Goal: Task Accomplishment & Management: Use online tool/utility

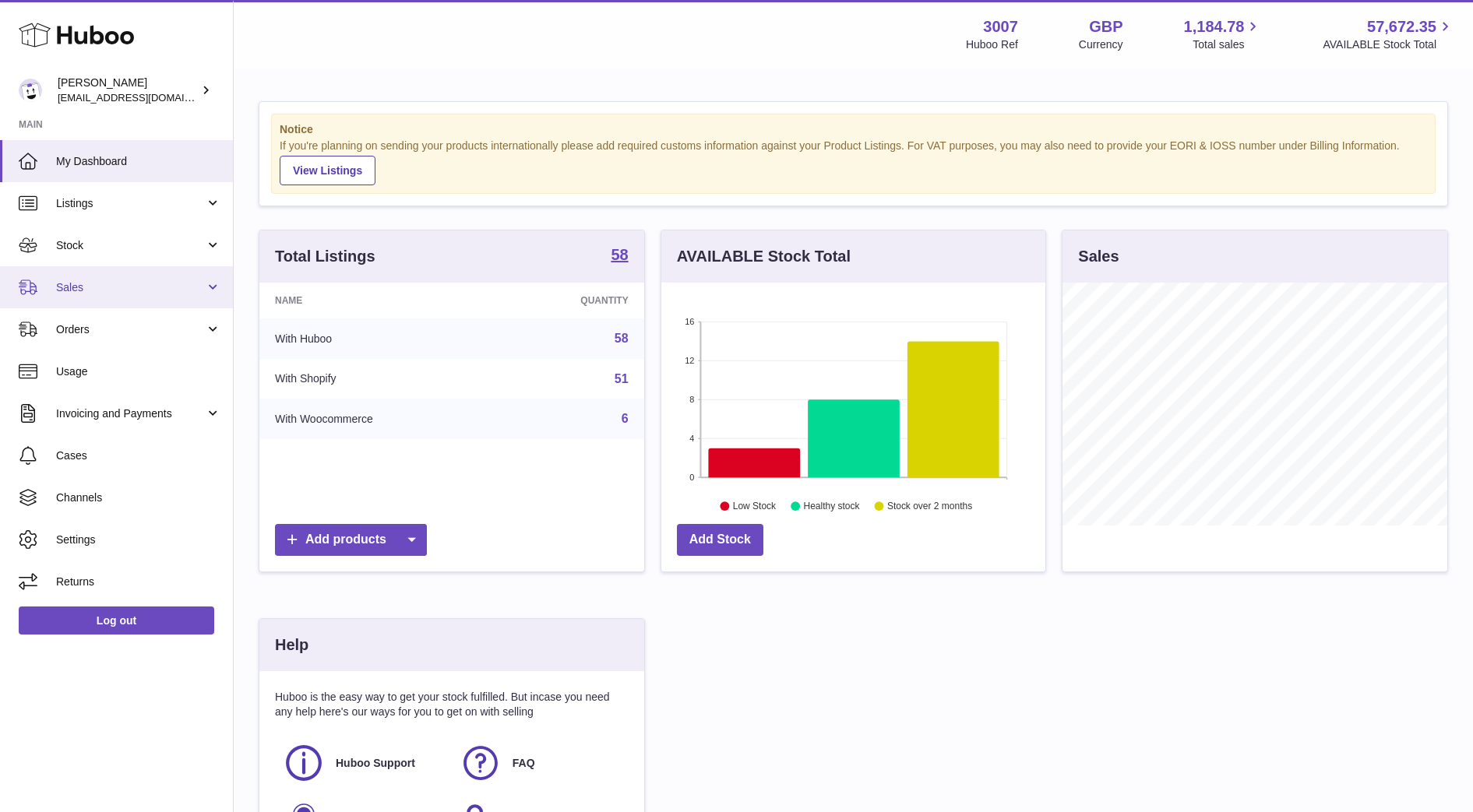
scroll to position [243, 384]
click at [110, 280] on span "Sales" at bounding box center [130, 288] width 149 height 15
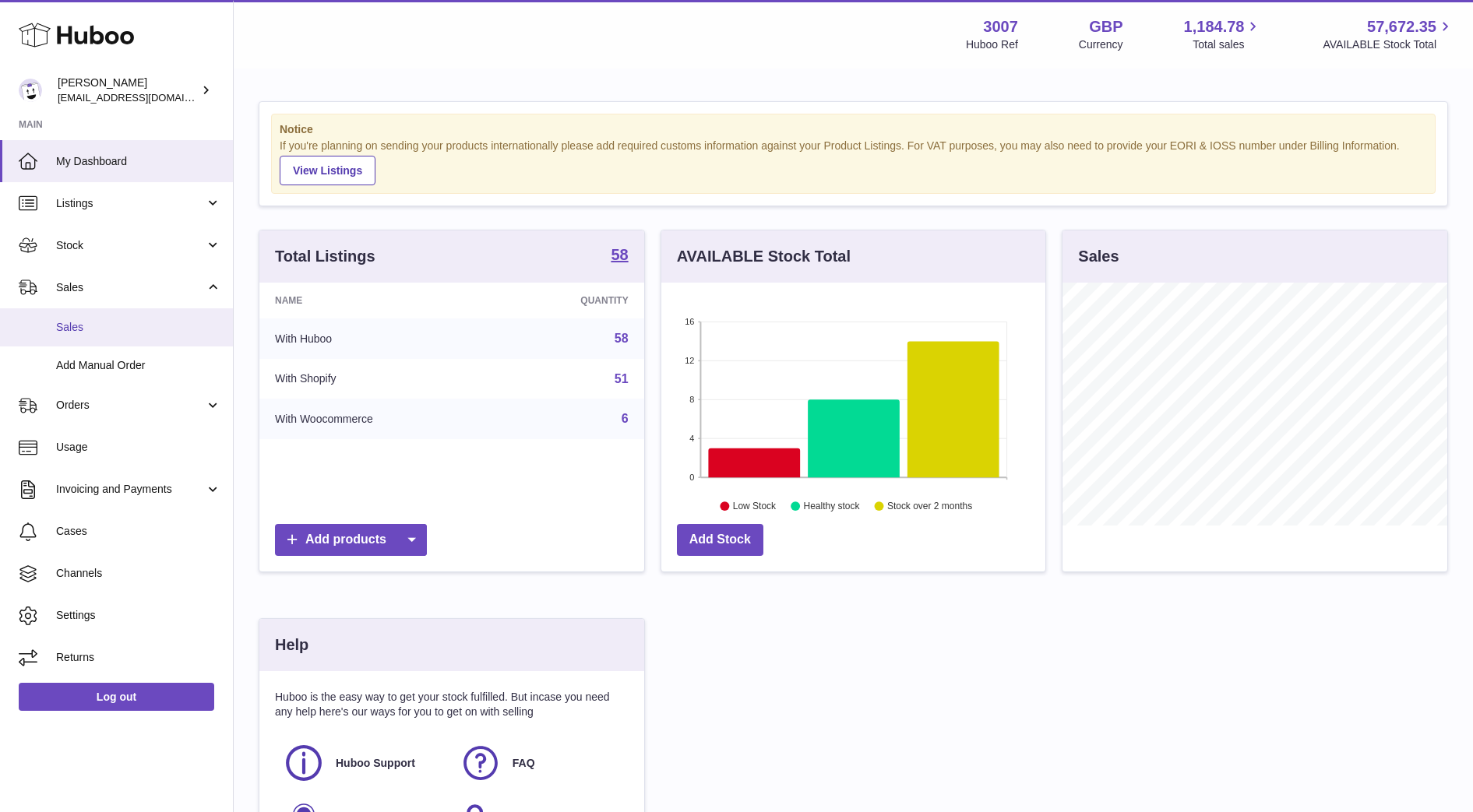
click at [112, 321] on span "Sales" at bounding box center [138, 328] width 165 height 15
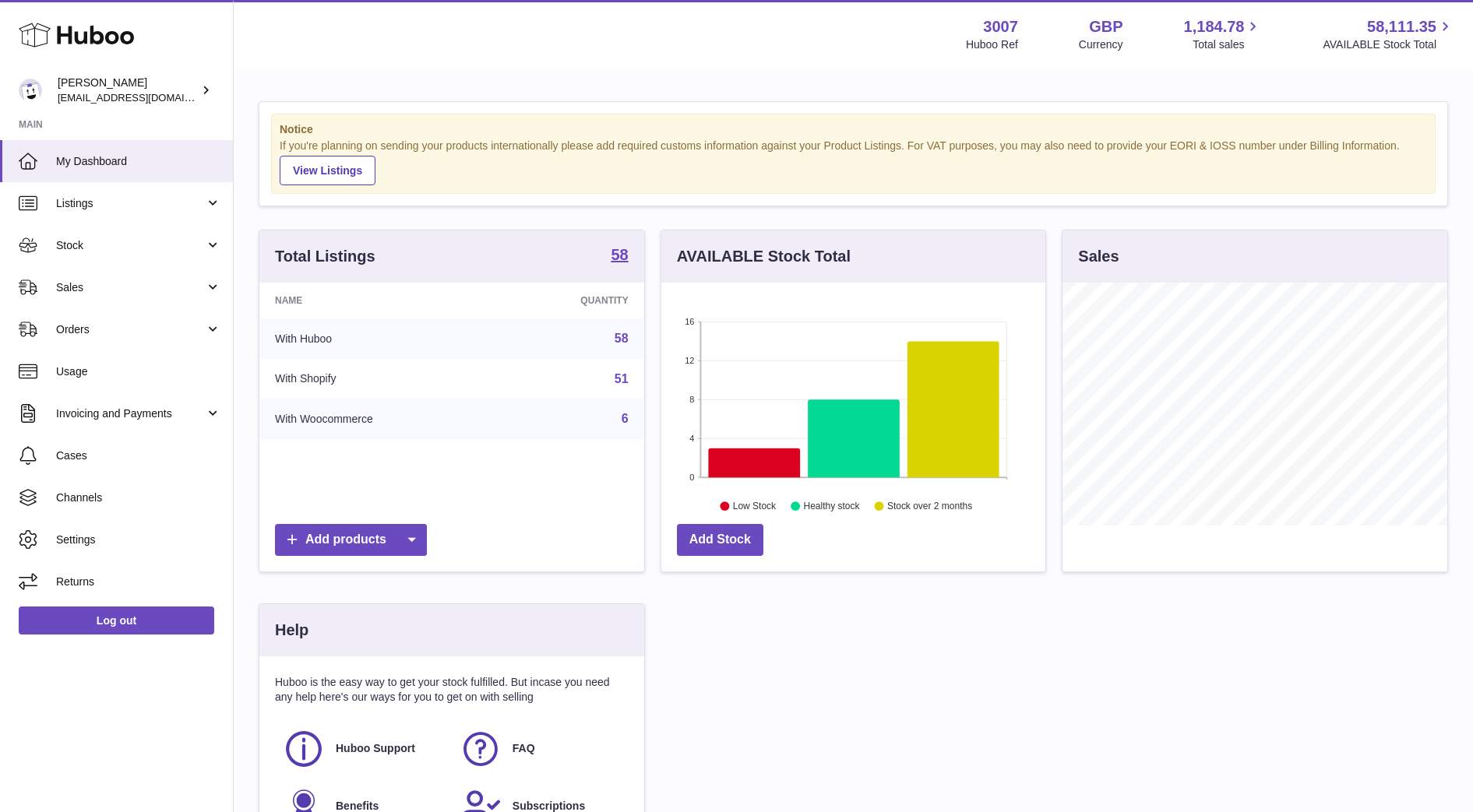
scroll to position [243, 384]
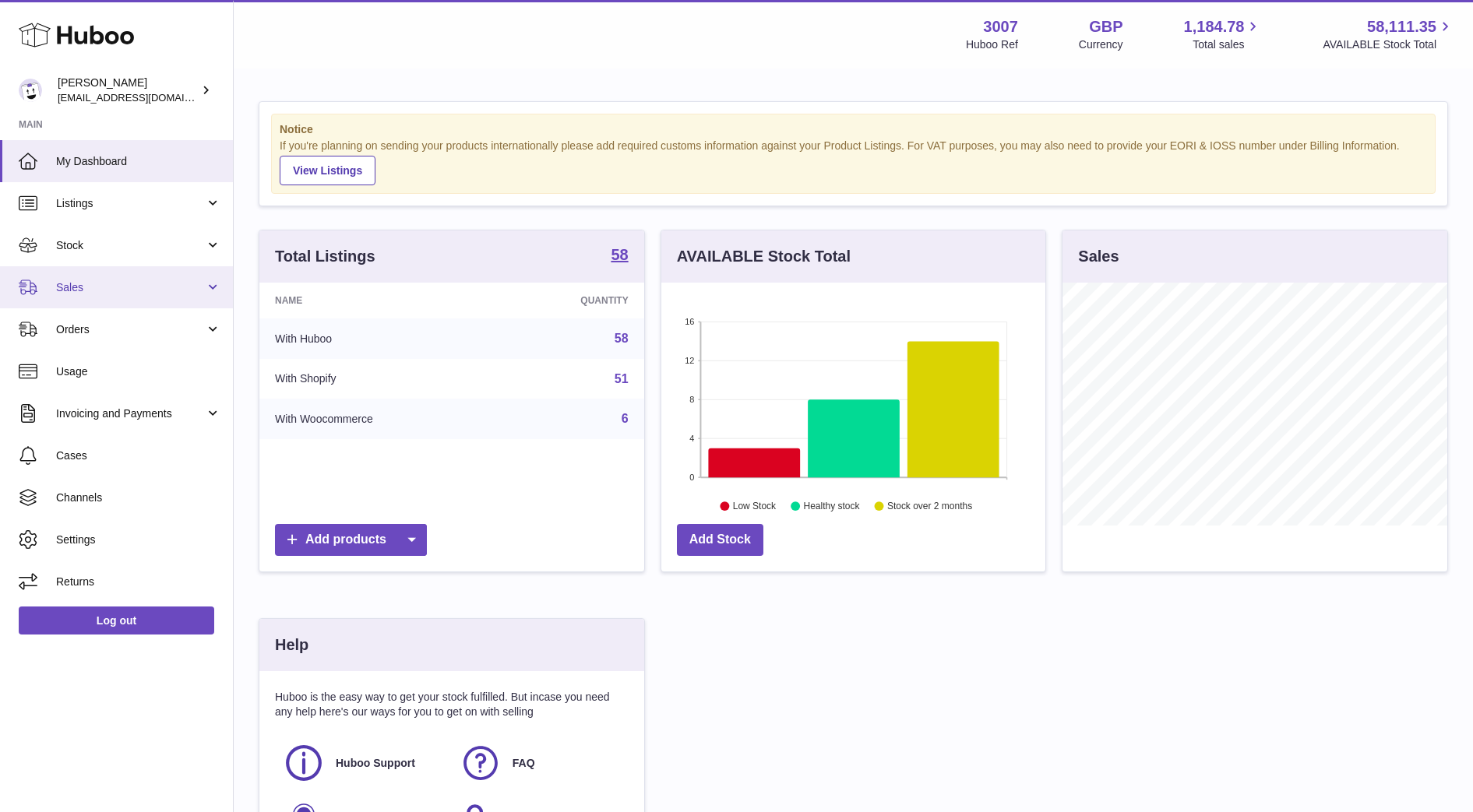
click at [102, 293] on span "Sales" at bounding box center [130, 288] width 149 height 15
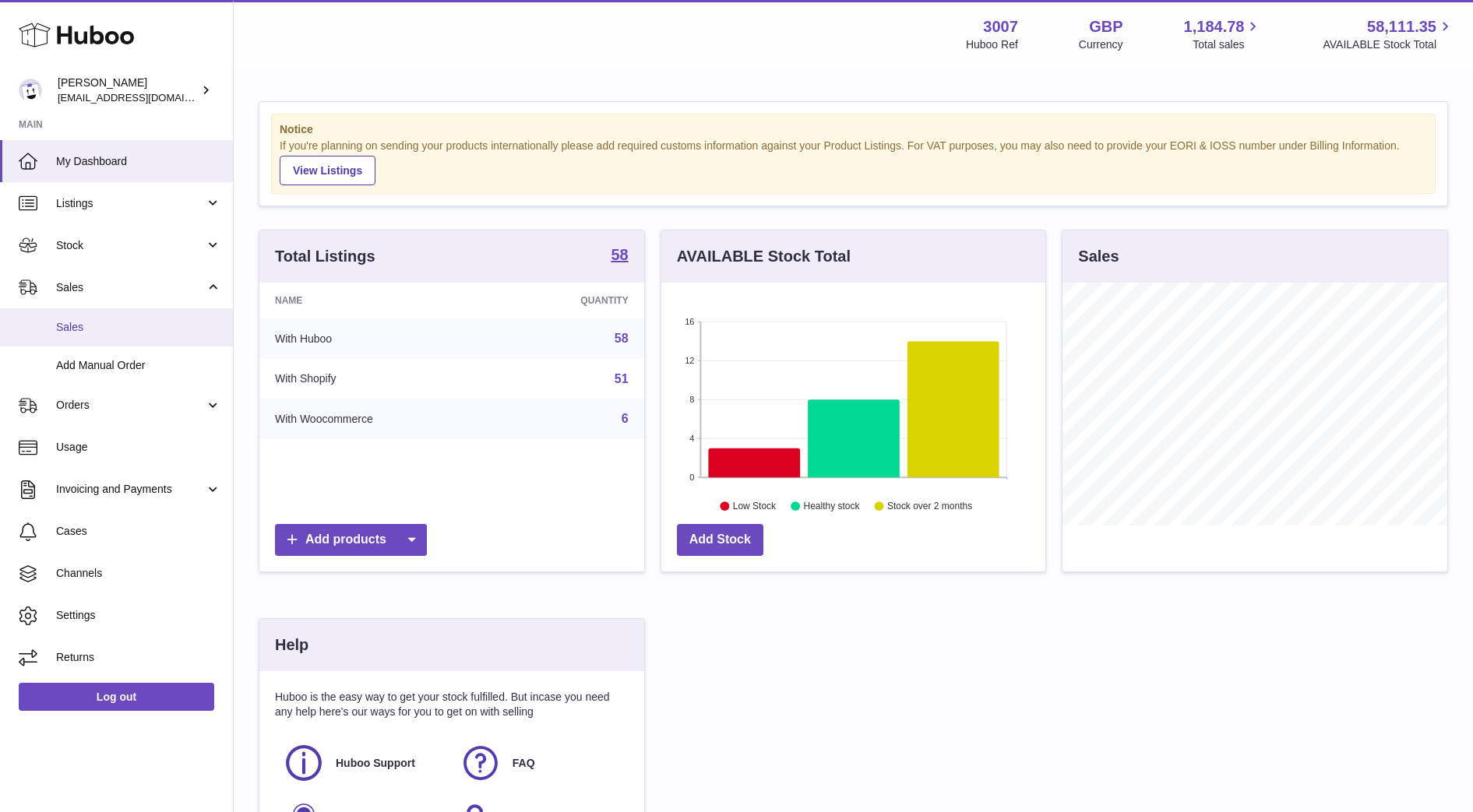
click at [91, 320] on span "Sales" at bounding box center [138, 328] width 165 height 15
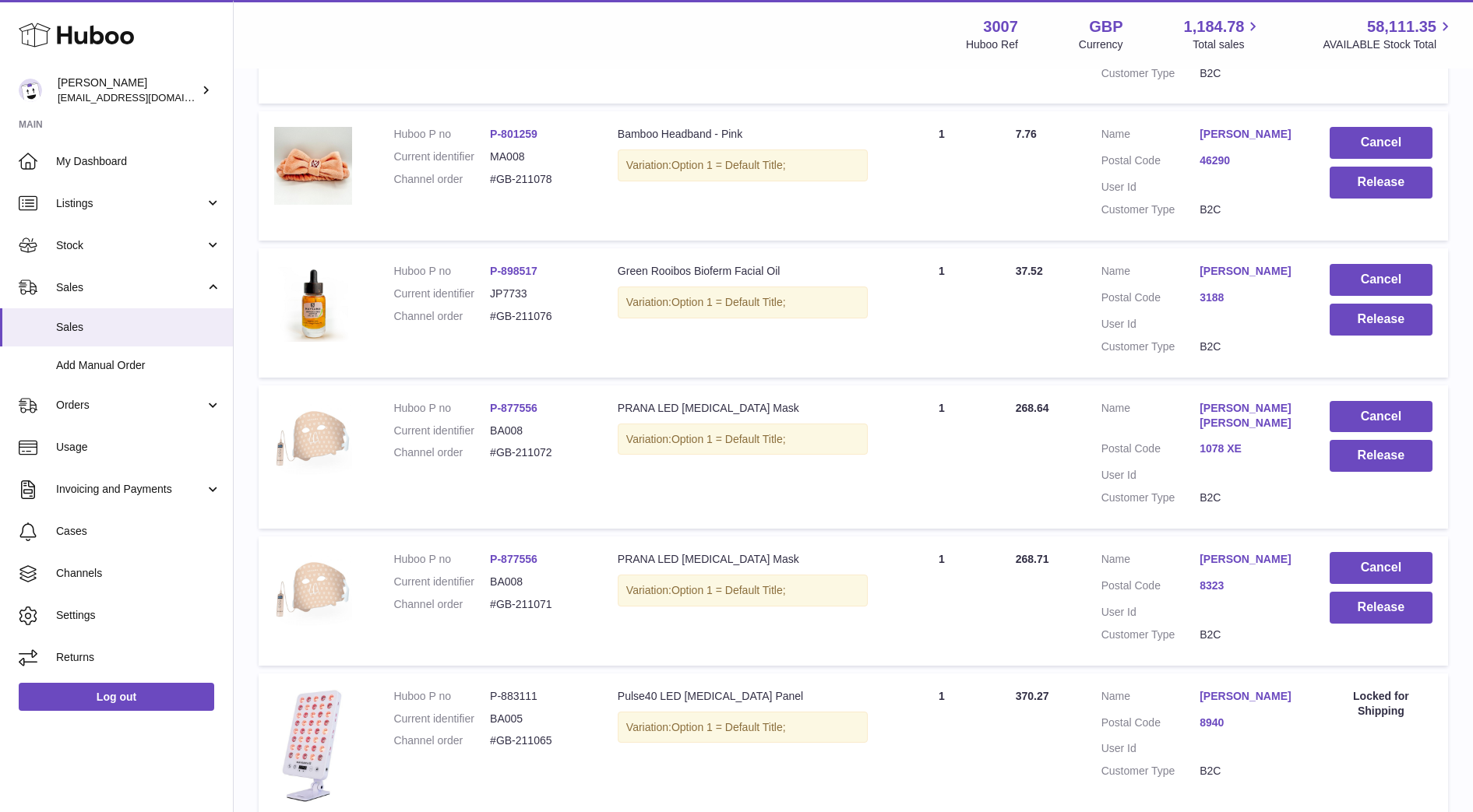
scroll to position [569, 0]
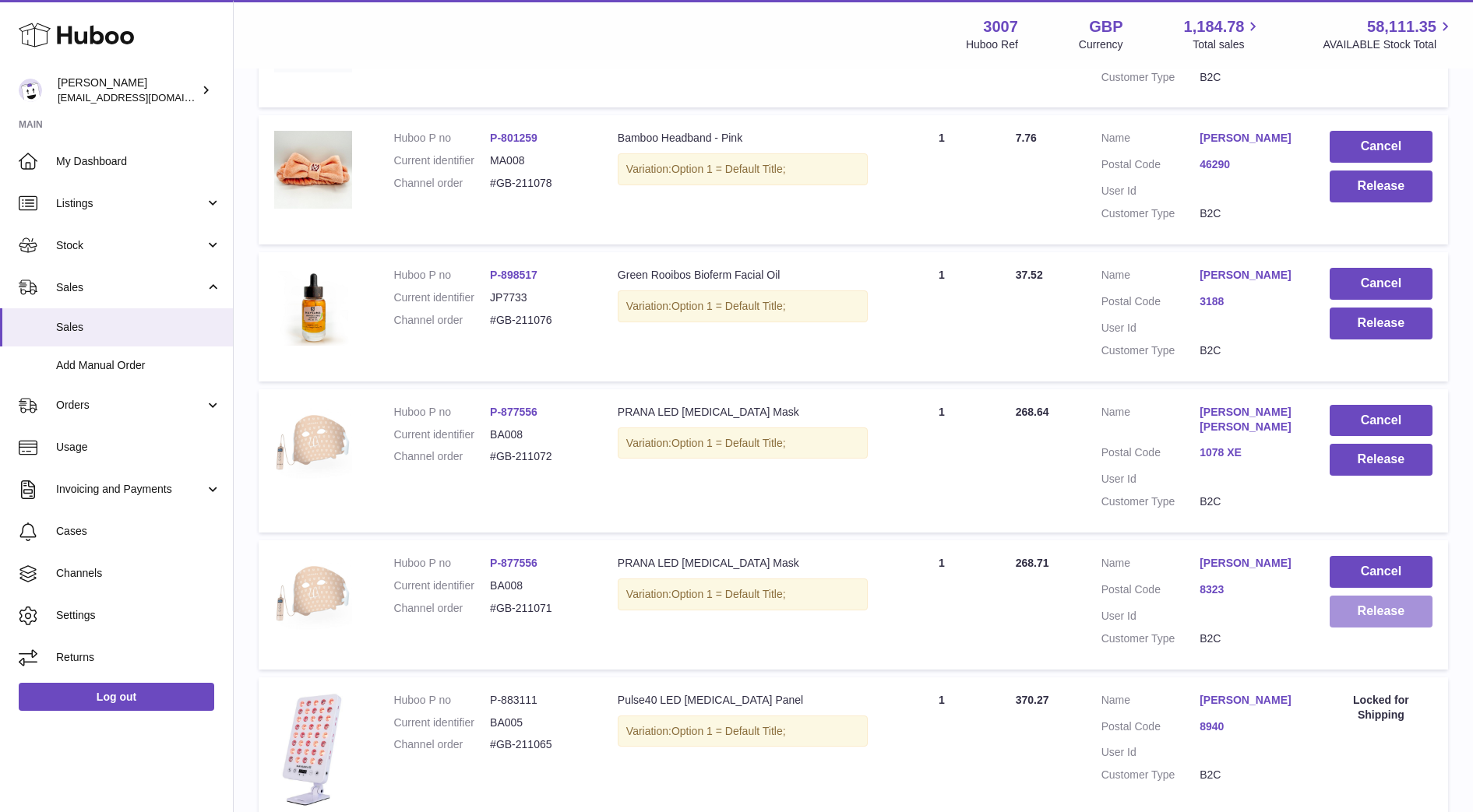
click at [1378, 627] on button "Release" at bounding box center [1380, 611] width 102 height 32
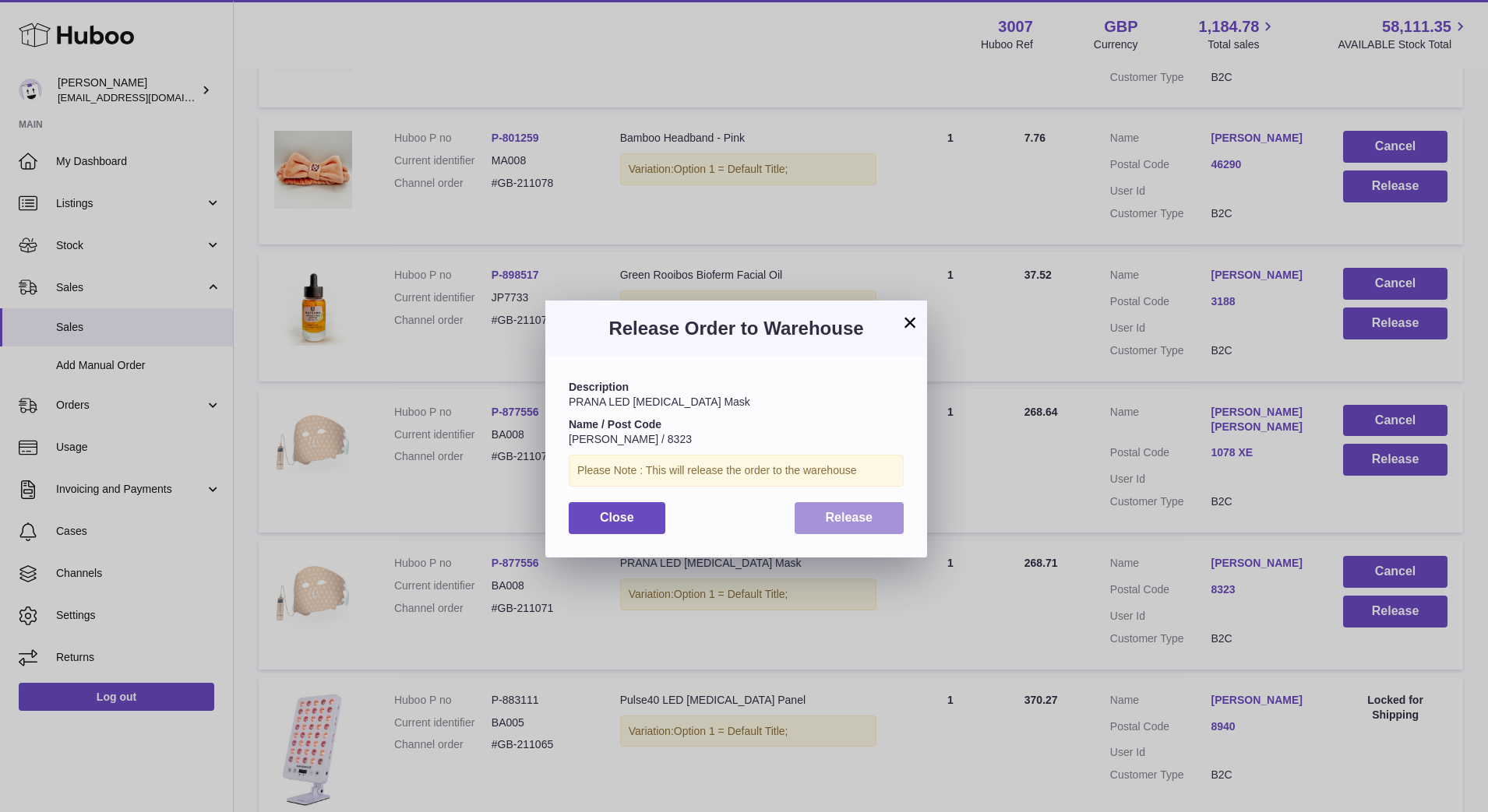
click at [894, 515] on button "Release" at bounding box center [849, 518] width 110 height 32
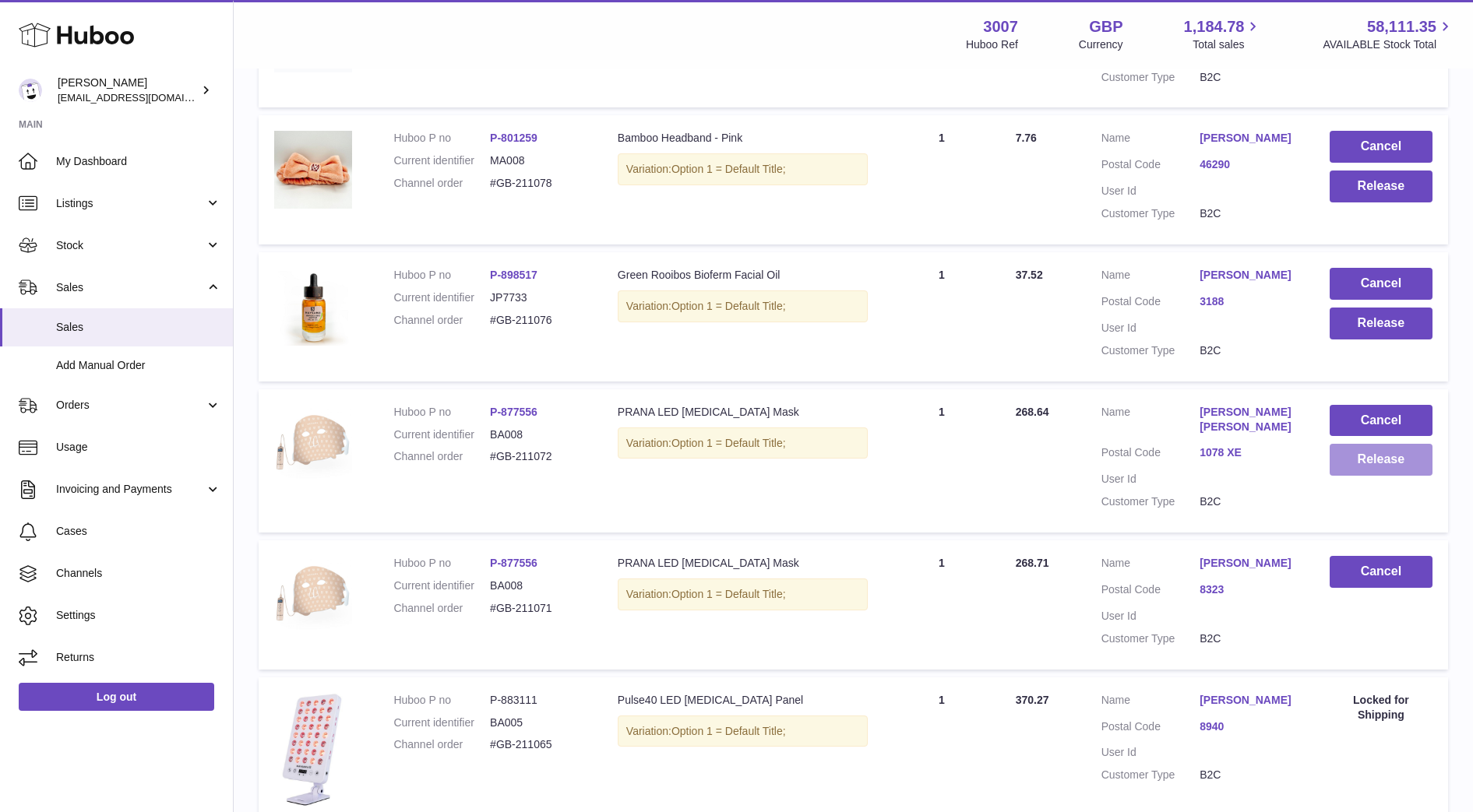
click at [1360, 475] on button "Release" at bounding box center [1380, 459] width 102 height 32
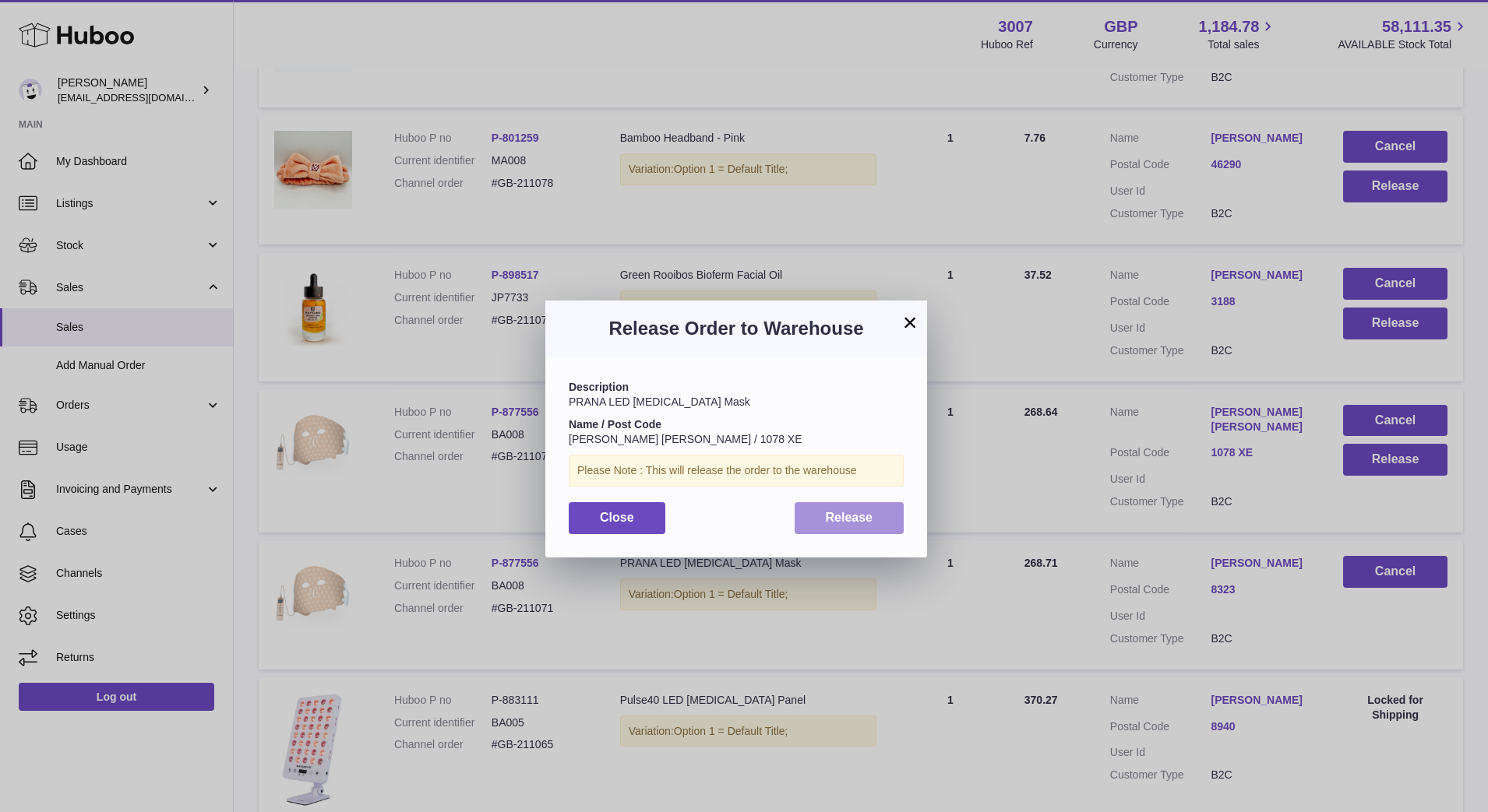
click at [873, 529] on button "Release" at bounding box center [849, 518] width 110 height 32
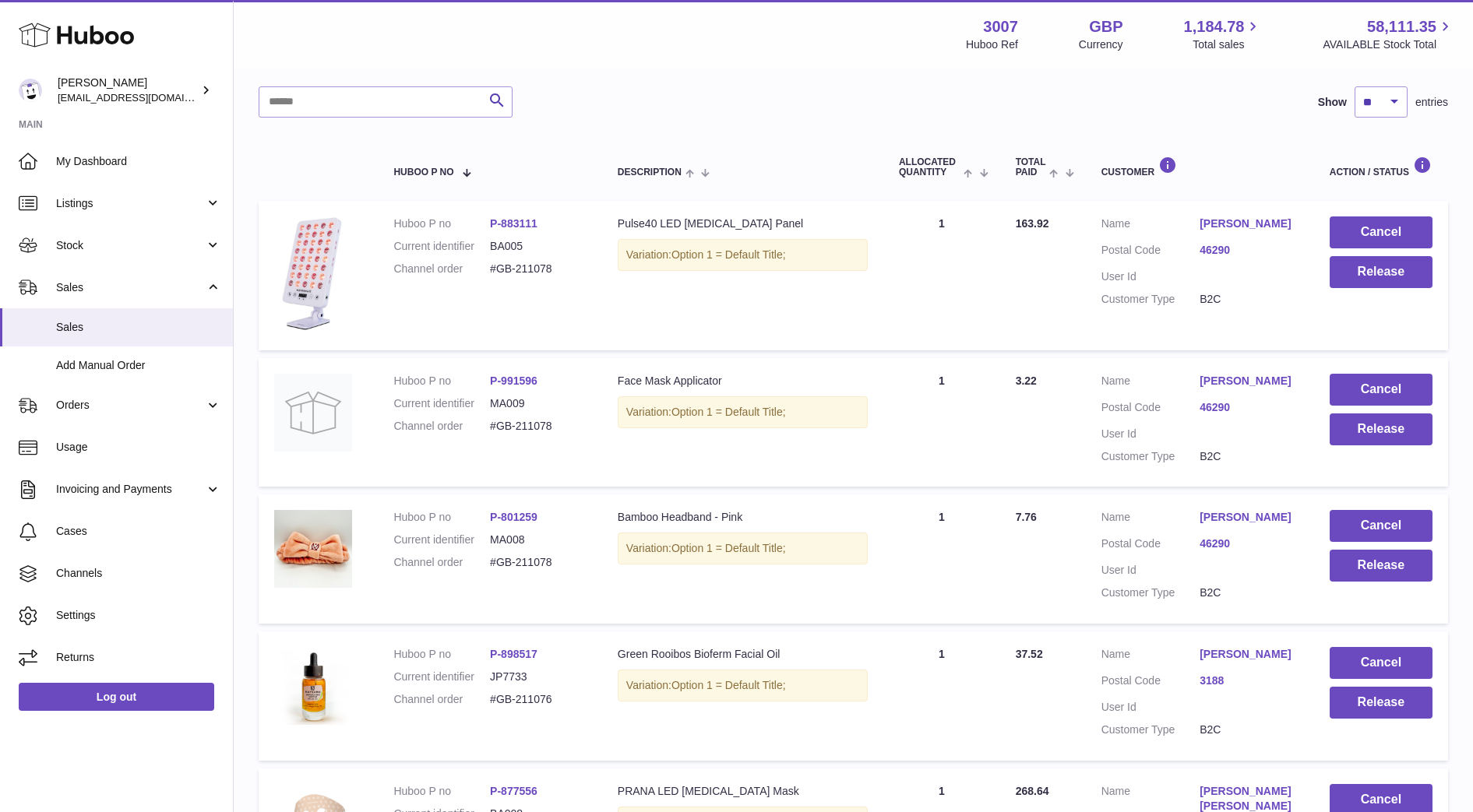
scroll to position [0, 0]
